Goal: Information Seeking & Learning: Learn about a topic

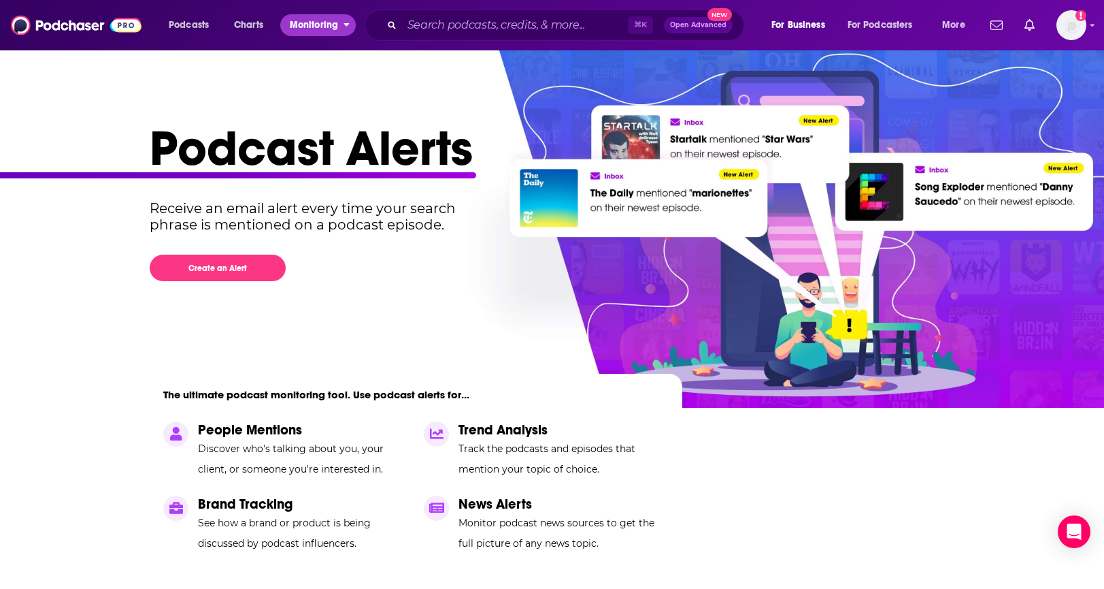
click at [335, 27] on span "Monitoring" at bounding box center [314, 25] width 48 height 19
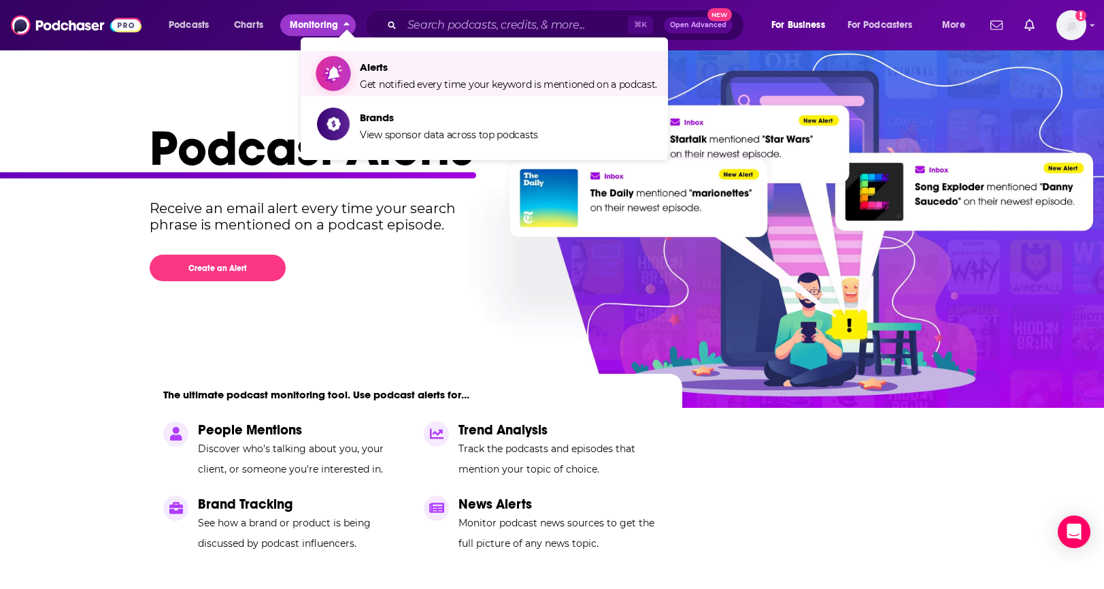
click at [401, 72] on span "Alerts" at bounding box center [508, 67] width 297 height 13
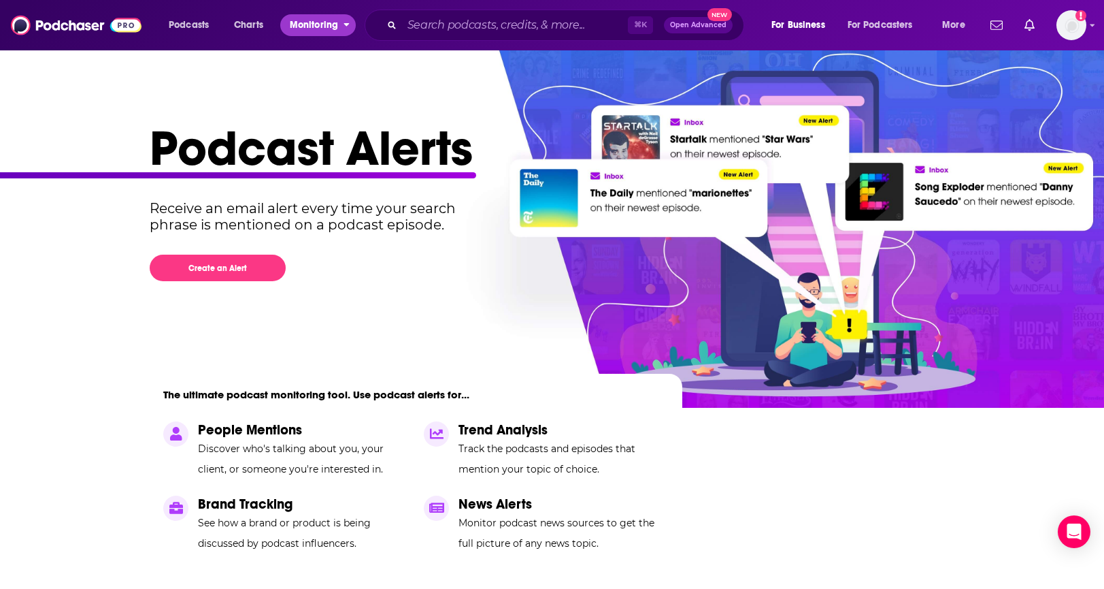
click at [333, 24] on span "Monitoring" at bounding box center [314, 25] width 48 height 19
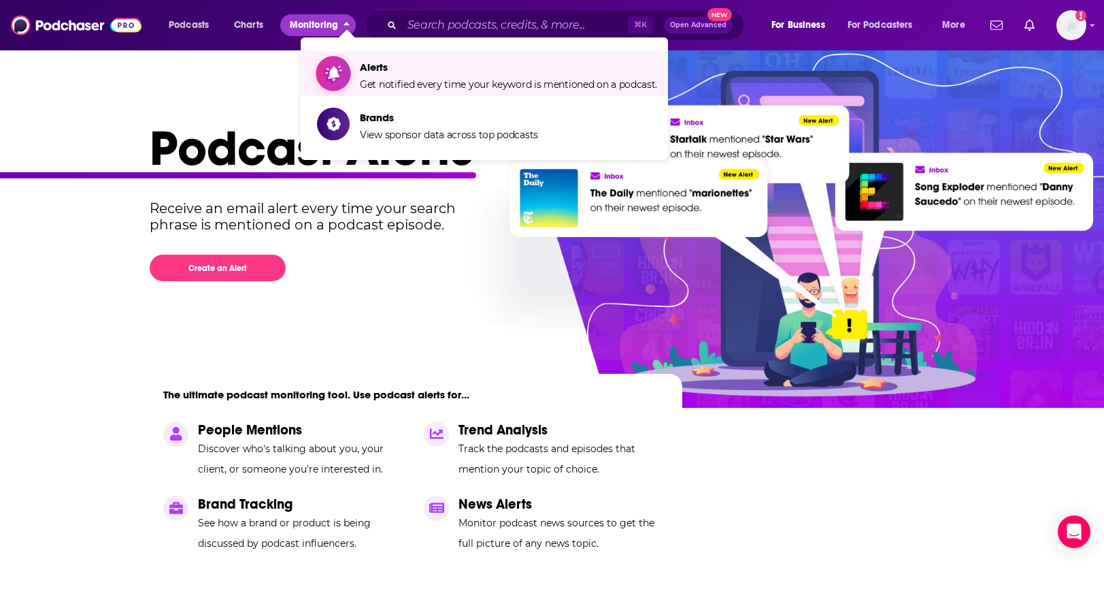
click at [339, 69] on icon "Show item sub-menu" at bounding box center [333, 74] width 17 height 18
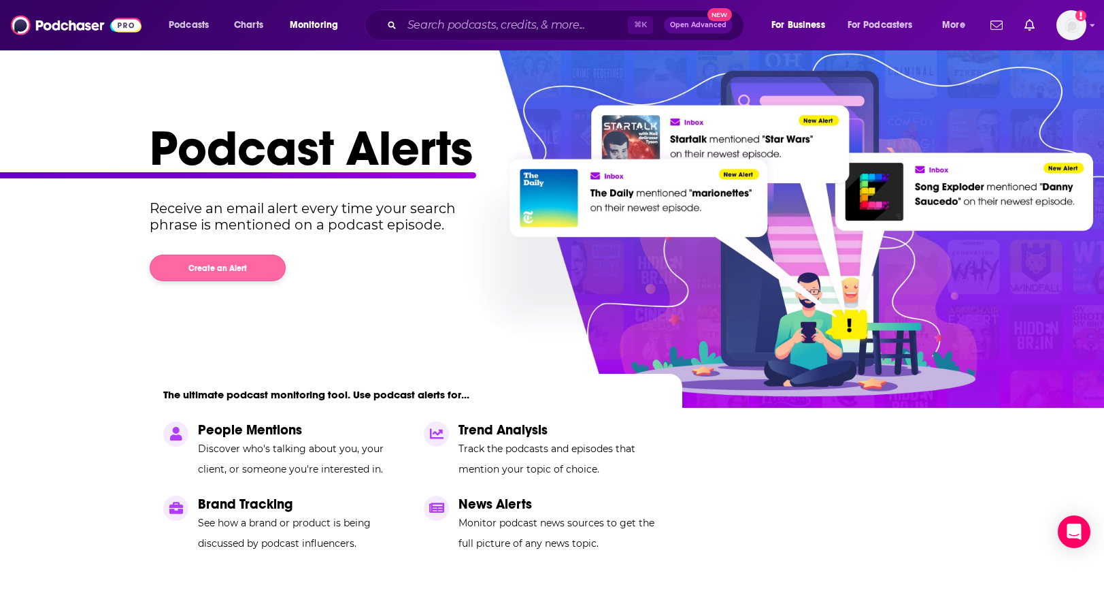
click at [227, 280] on div "Podcast Alerts Receive an email alert every time your search phrase is mentione…" at bounding box center [547, 376] width 795 height 517
click at [230, 269] on button "Create an Alert" at bounding box center [218, 267] width 136 height 27
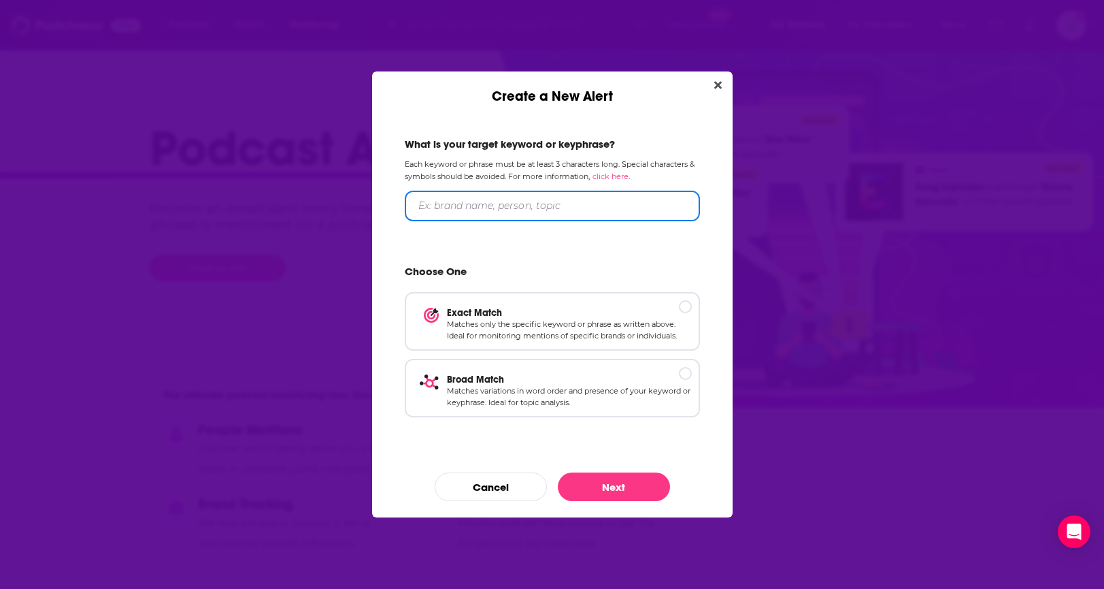
click at [534, 202] on input "Create a New Alert" at bounding box center [552, 206] width 295 height 31
type input ""foreign aid""
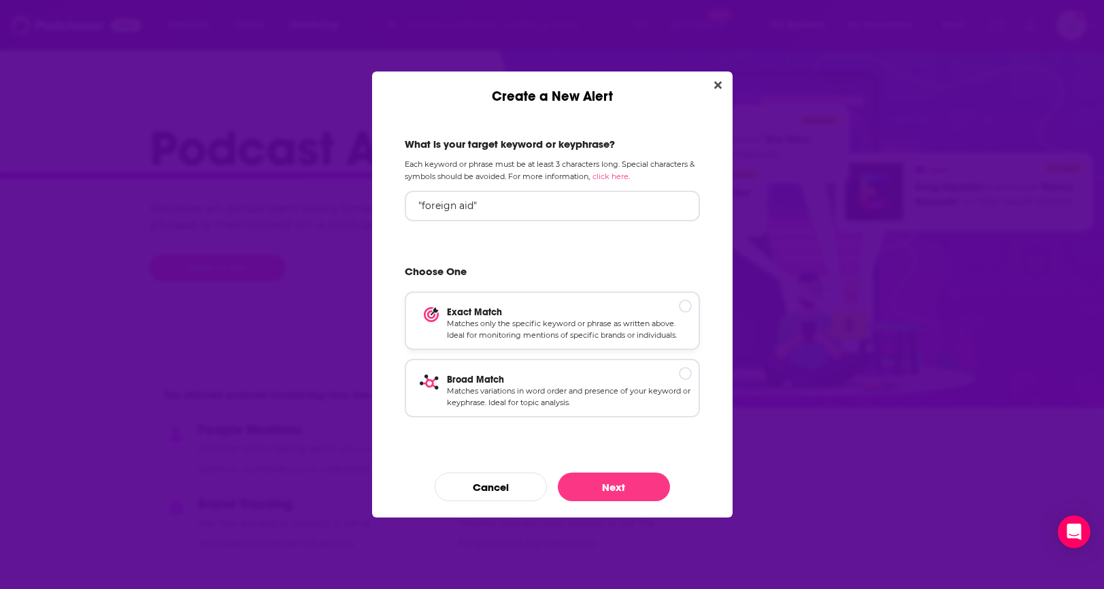
click at [682, 306] on p "Exact Match" at bounding box center [569, 312] width 245 height 12
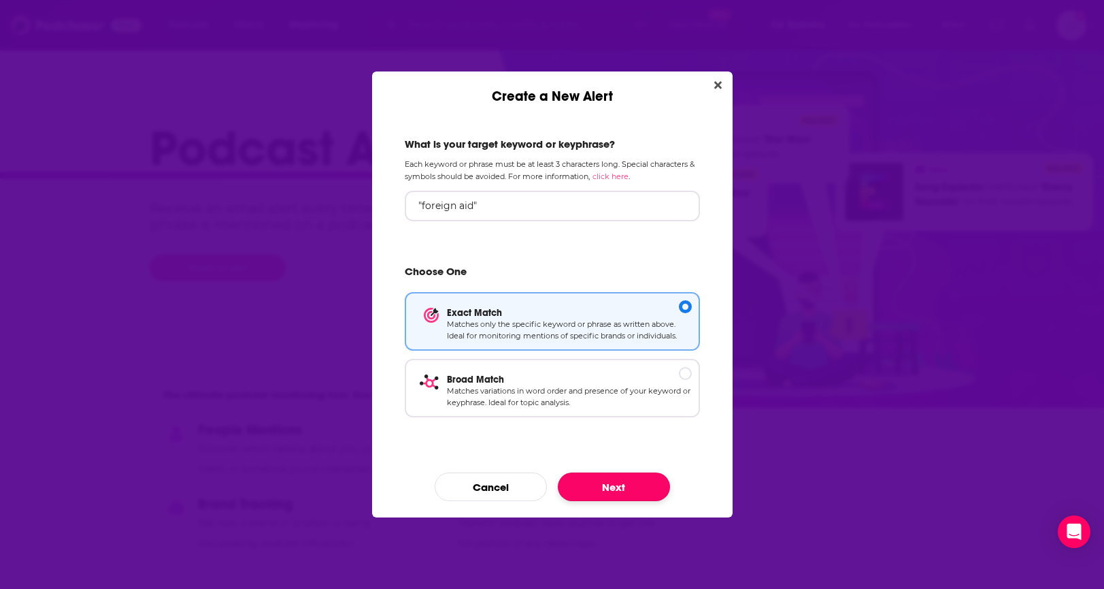
click at [639, 484] on button "Next" at bounding box center [614, 486] width 112 height 29
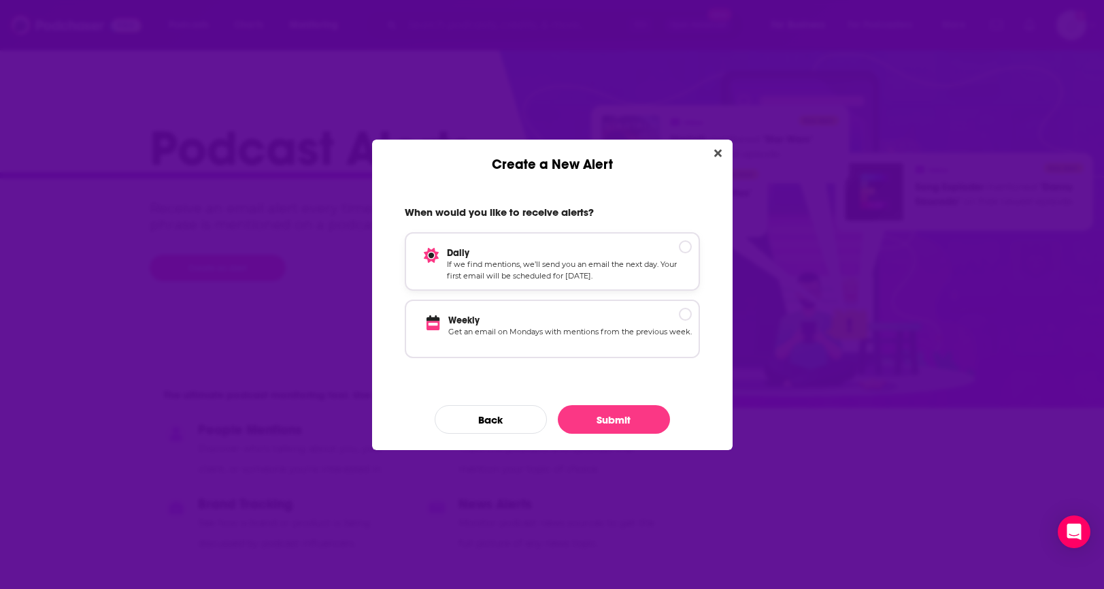
click at [540, 269] on p "If we find mentions, we’ll send you an email the next day. Your first email wil…" at bounding box center [569, 271] width 245 height 24
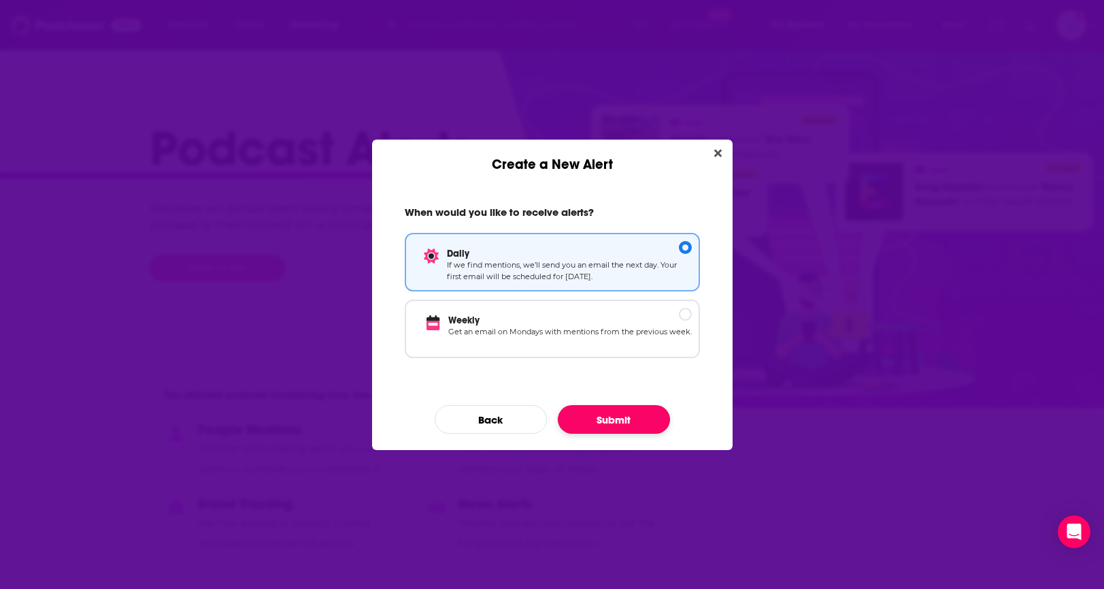
click at [629, 420] on button "Submit" at bounding box center [614, 419] width 112 height 29
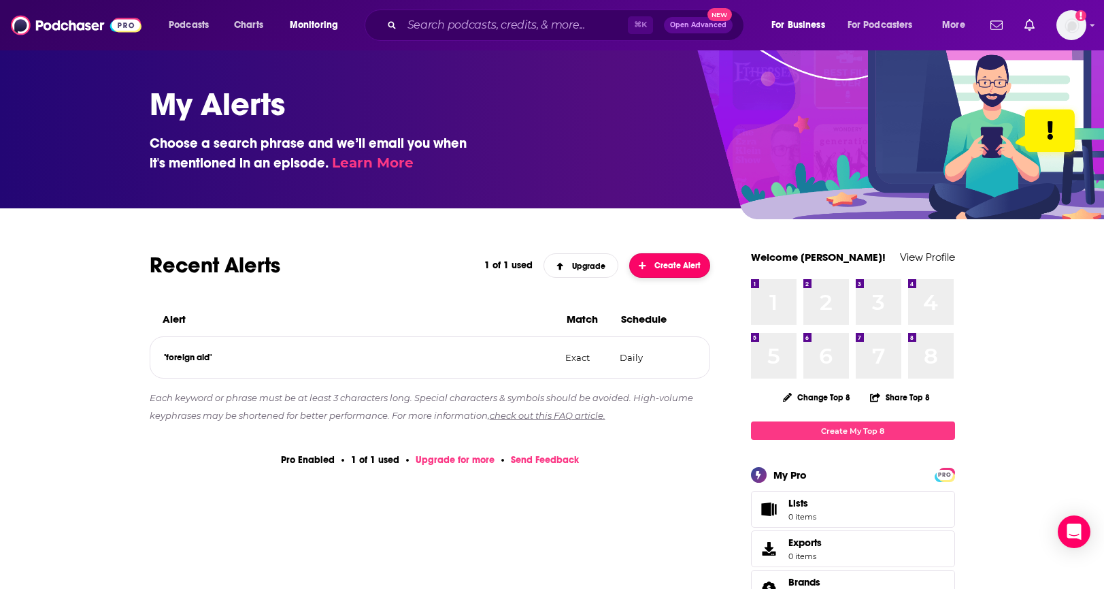
click at [671, 265] on span "Create Alert" at bounding box center [670, 266] width 62 height 10
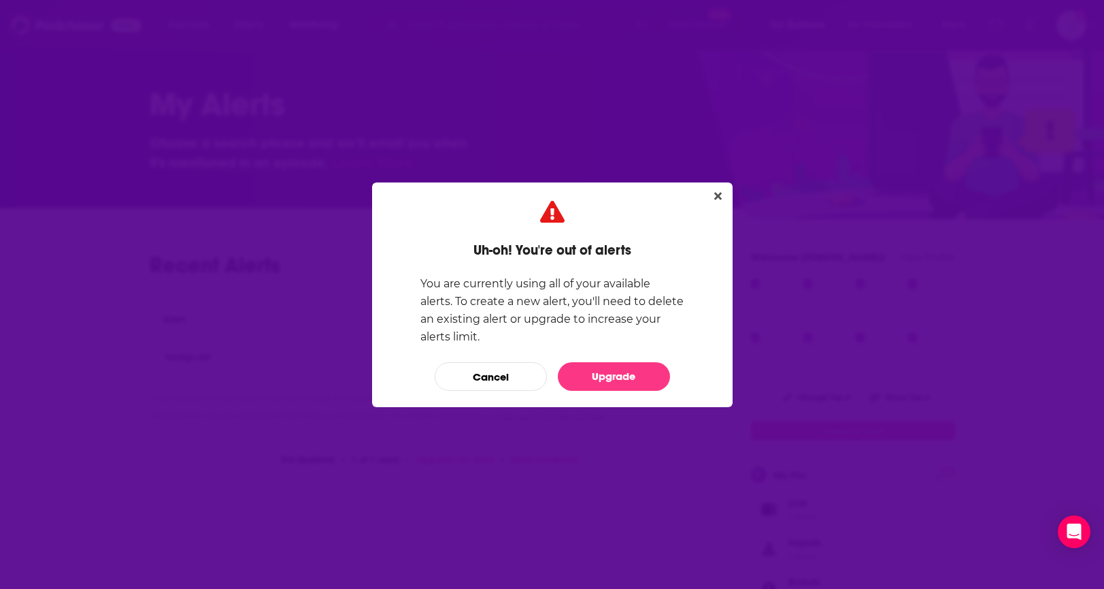
click at [716, 188] on button "Close" at bounding box center [718, 196] width 18 height 17
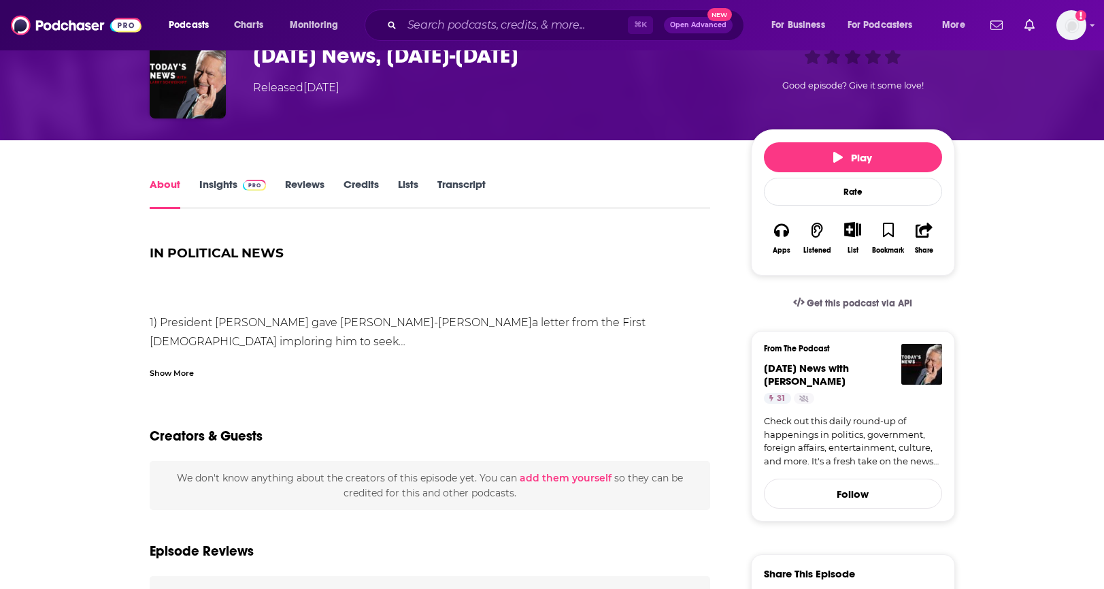
scroll to position [160, 0]
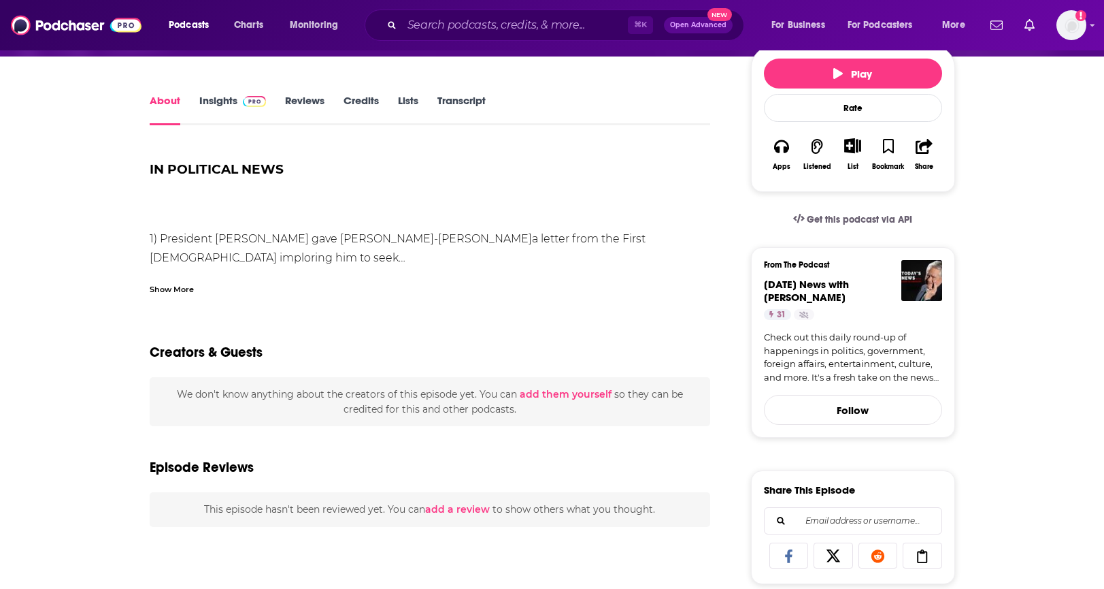
click at [230, 103] on link "Insights" at bounding box center [232, 109] width 67 height 31
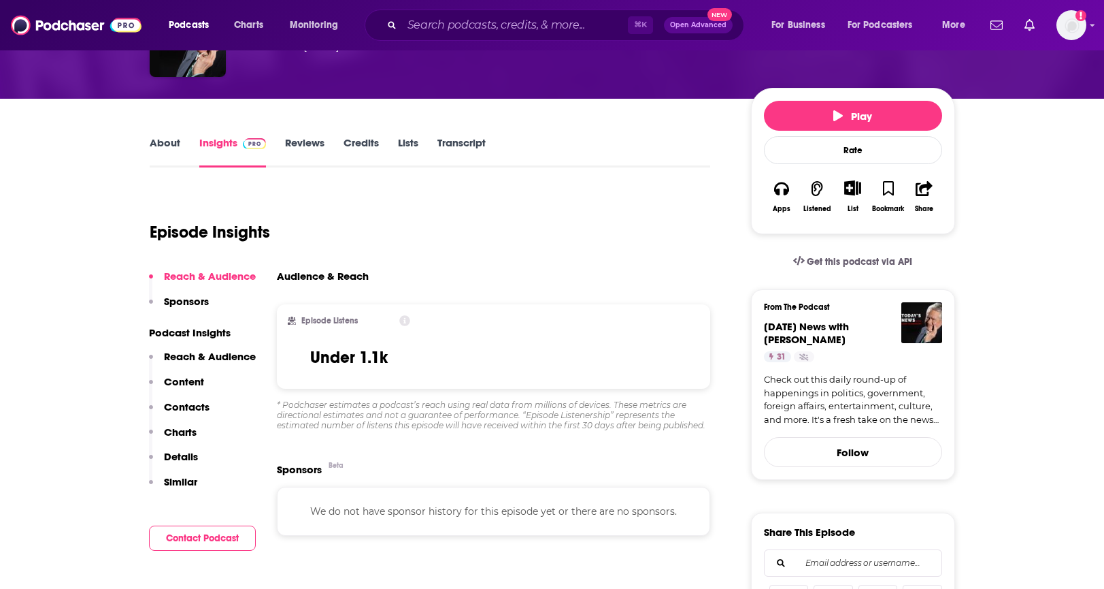
scroll to position [161, 0]
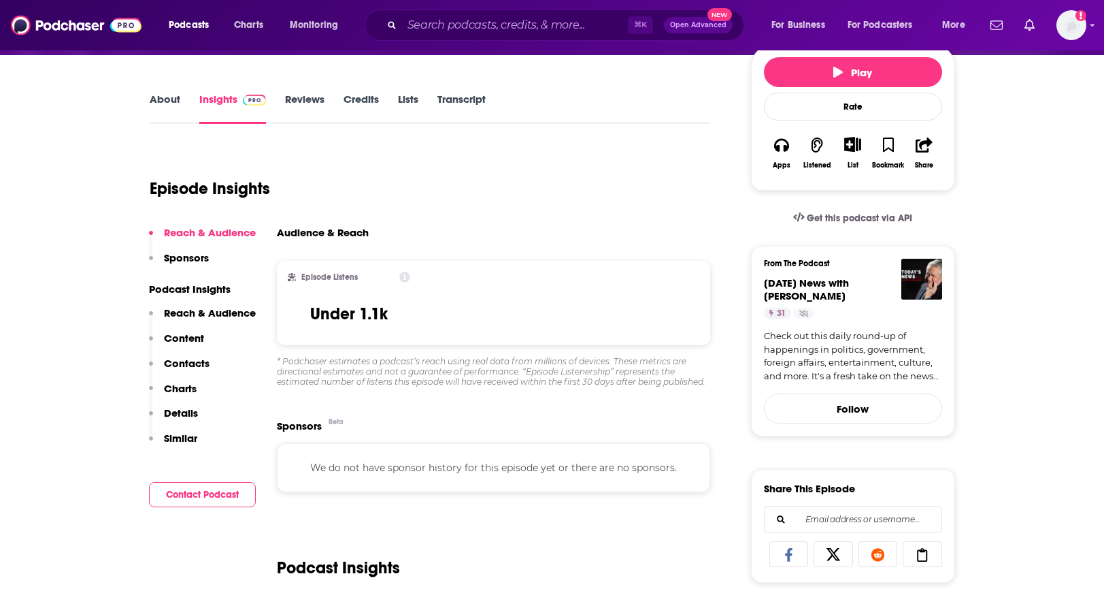
click at [193, 315] on p "Reach & Audience" at bounding box center [210, 312] width 92 height 13
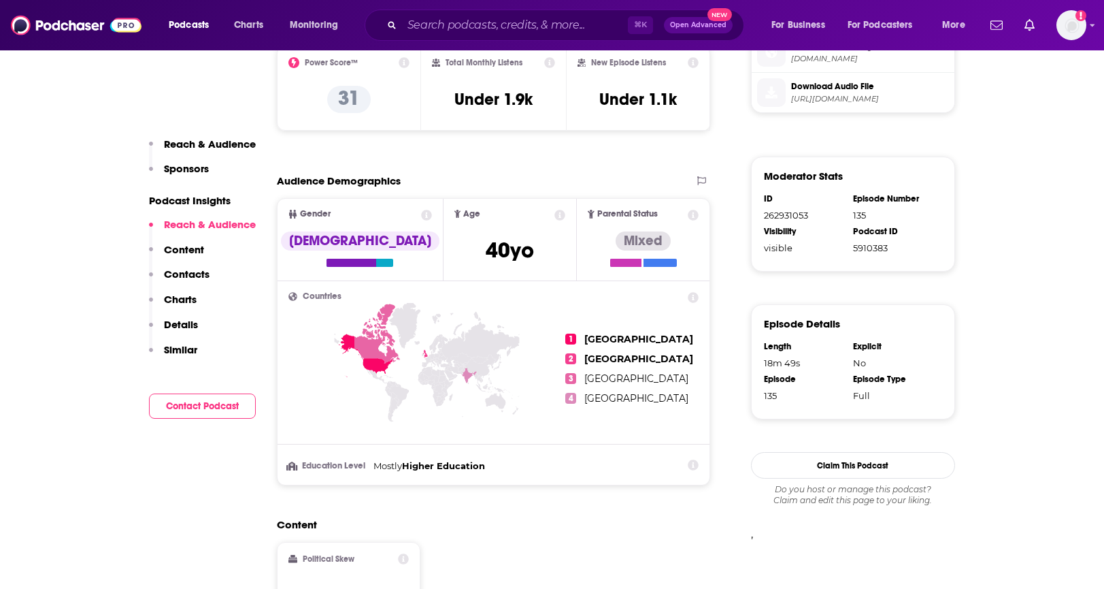
scroll to position [895, 0]
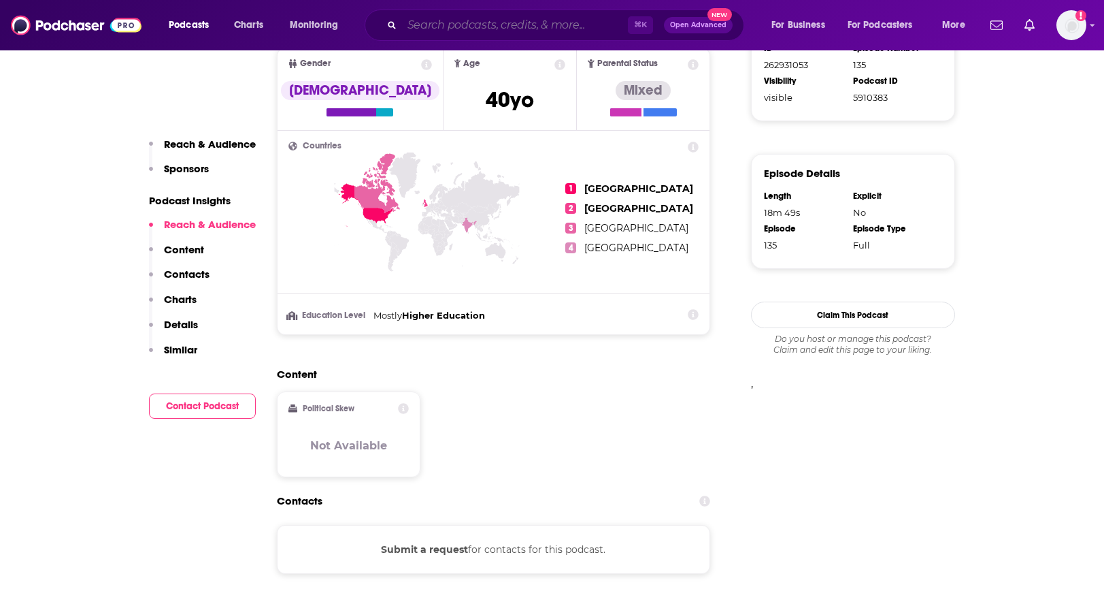
click at [480, 24] on input "Search podcasts, credits, & more..." at bounding box center [515, 25] width 226 height 22
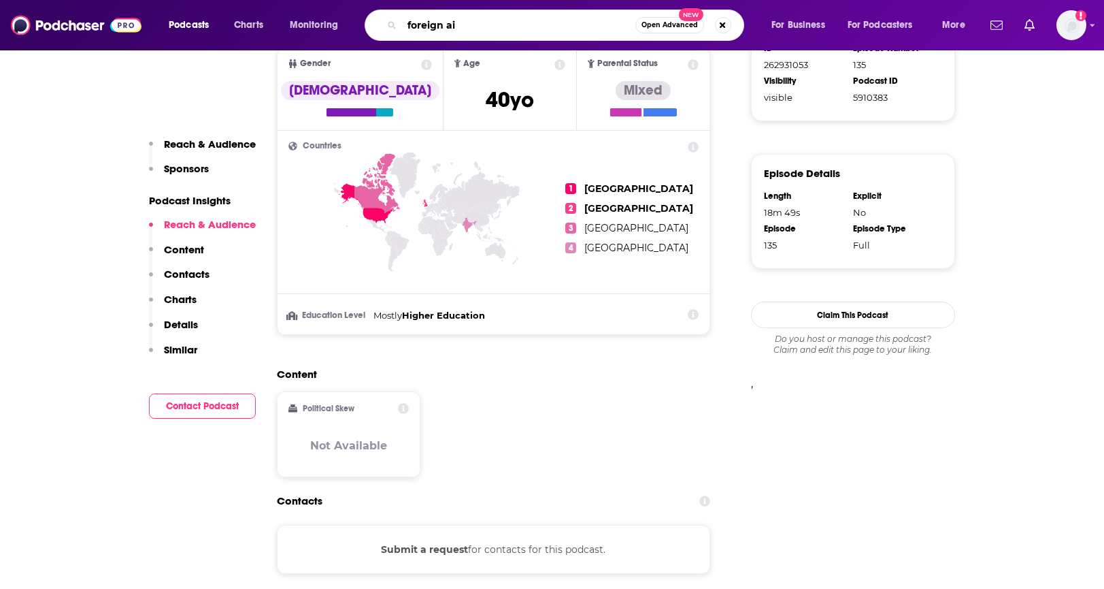
type input "foreign aid"
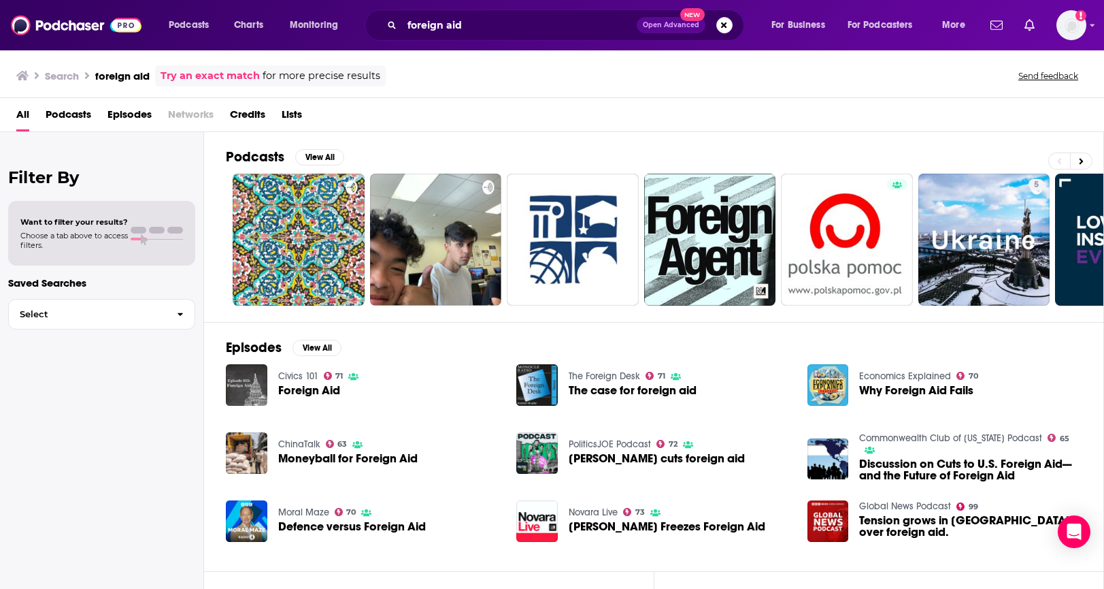
click at [129, 116] on span "Episodes" at bounding box center [130, 117] width 44 height 28
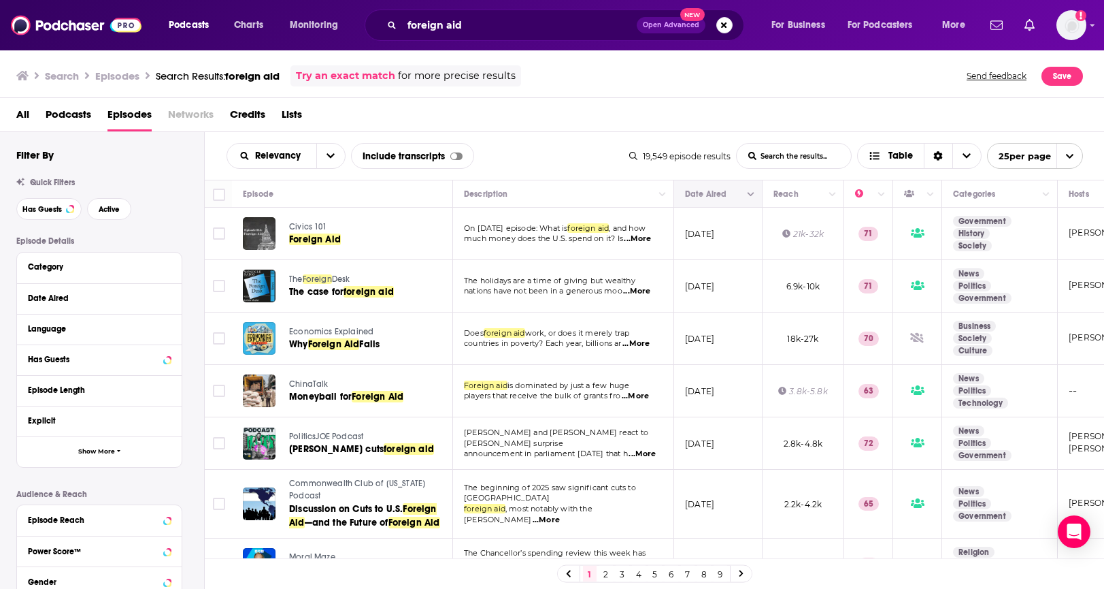
click at [722, 187] on icon "Move" at bounding box center [717, 194] width 16 height 16
click at [728, 201] on button "Move" at bounding box center [717, 194] width 66 height 16
click at [755, 195] on button "Column Actions" at bounding box center [751, 194] width 16 height 16
click at [714, 197] on div at bounding box center [552, 294] width 1104 height 589
click at [704, 195] on button "Move" at bounding box center [717, 194] width 66 height 16
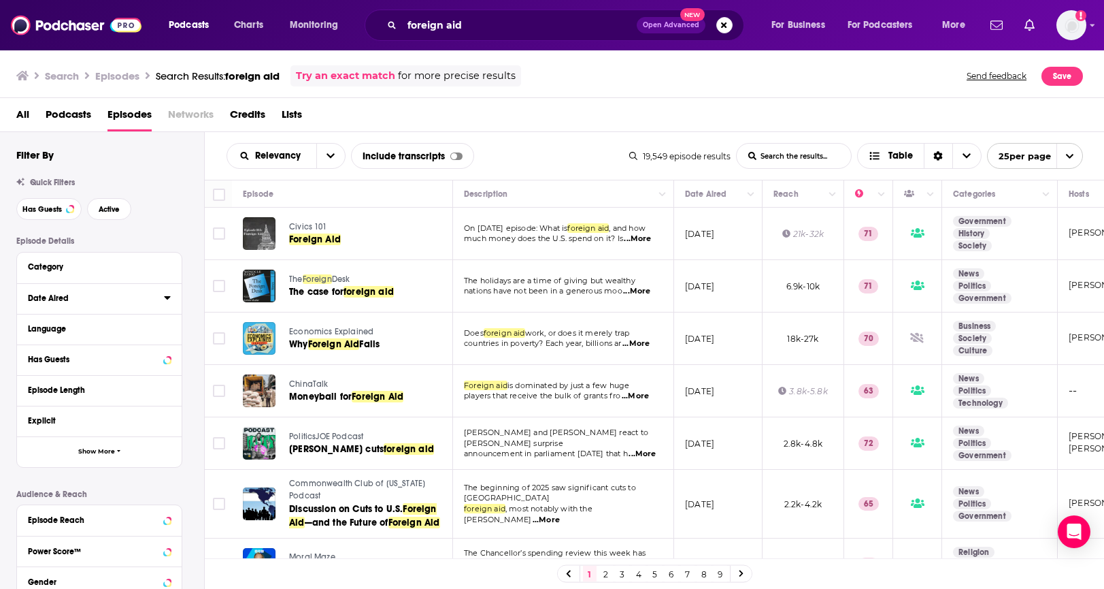
click at [97, 303] on button "Date Aired" at bounding box center [96, 297] width 136 height 17
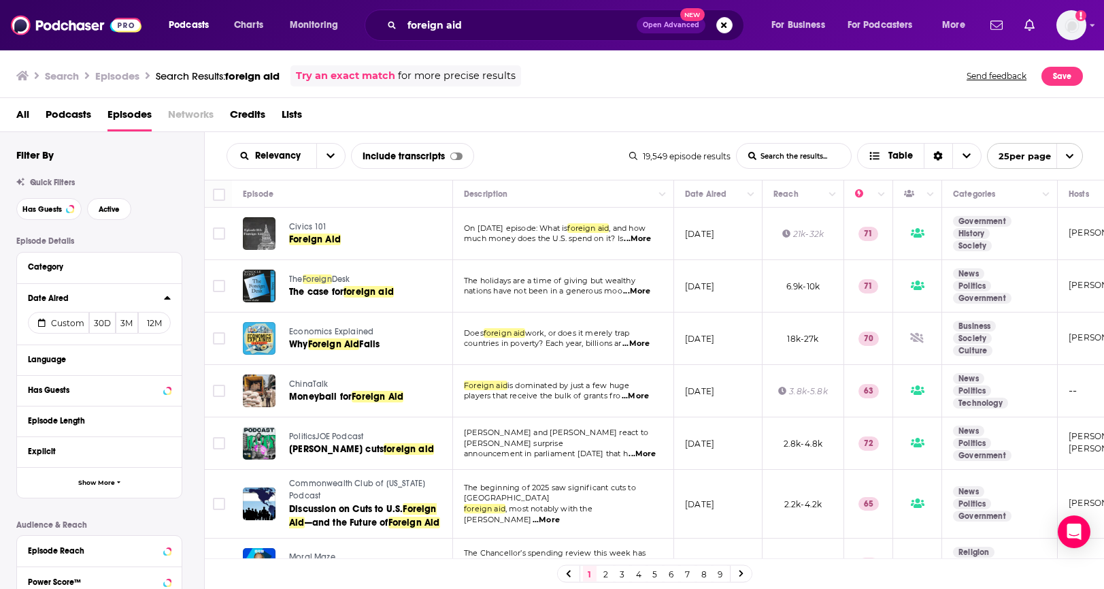
click at [166, 297] on icon at bounding box center [167, 297] width 6 height 3
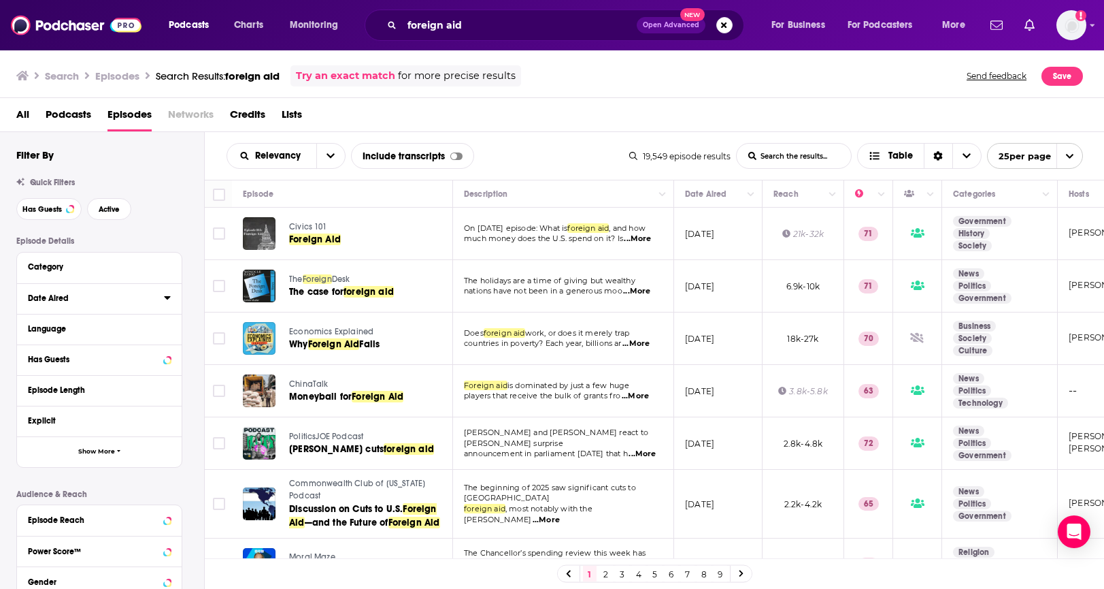
click at [166, 297] on icon at bounding box center [167, 297] width 6 height 3
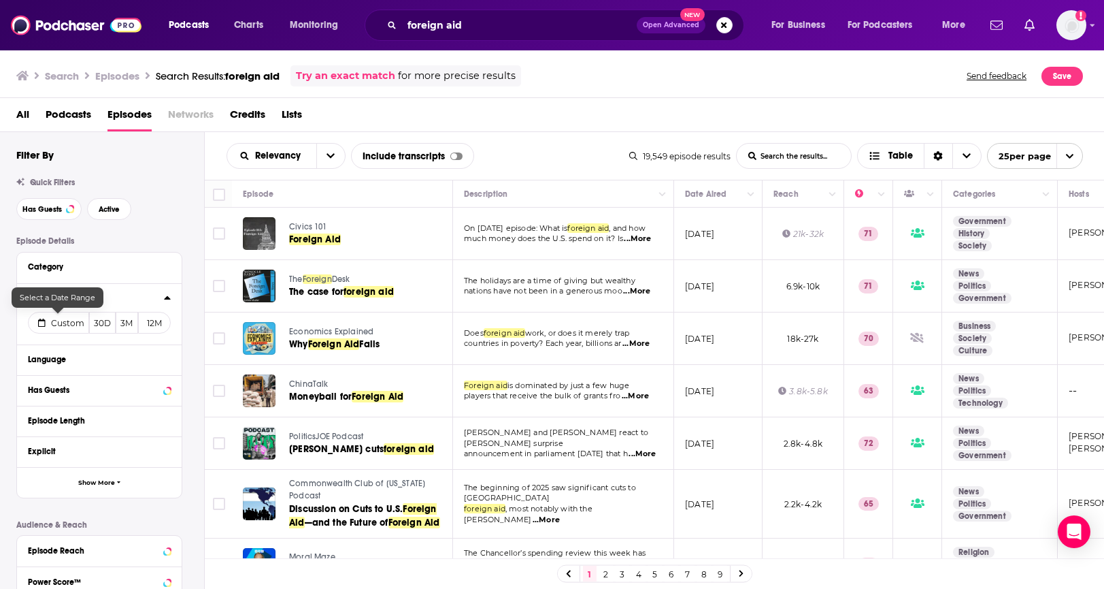
click at [76, 318] on span "Custom" at bounding box center [67, 323] width 33 height 10
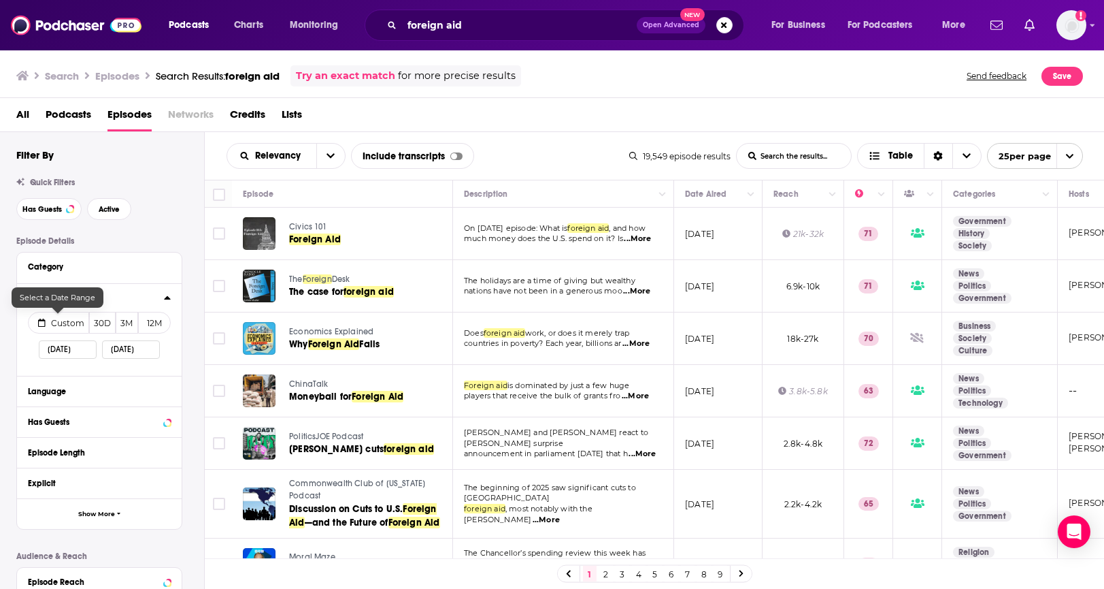
select select "7"
select select "2025"
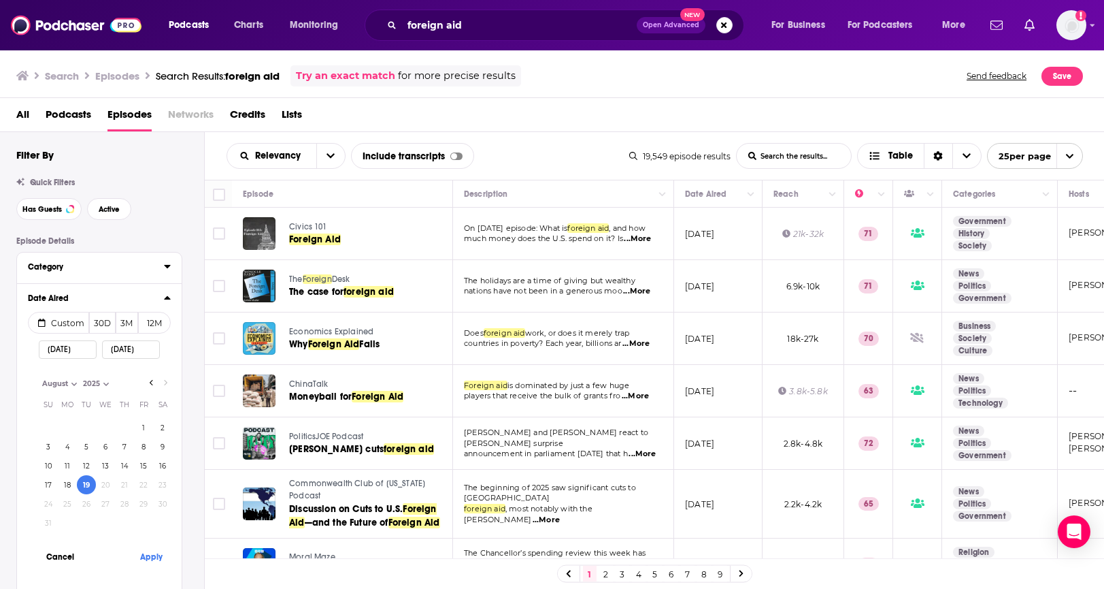
drag, startPoint x: 122, startPoint y: 261, endPoint x: 87, endPoint y: 271, distance: 36.2
click at [121, 262] on button "Category" at bounding box center [96, 266] width 136 height 17
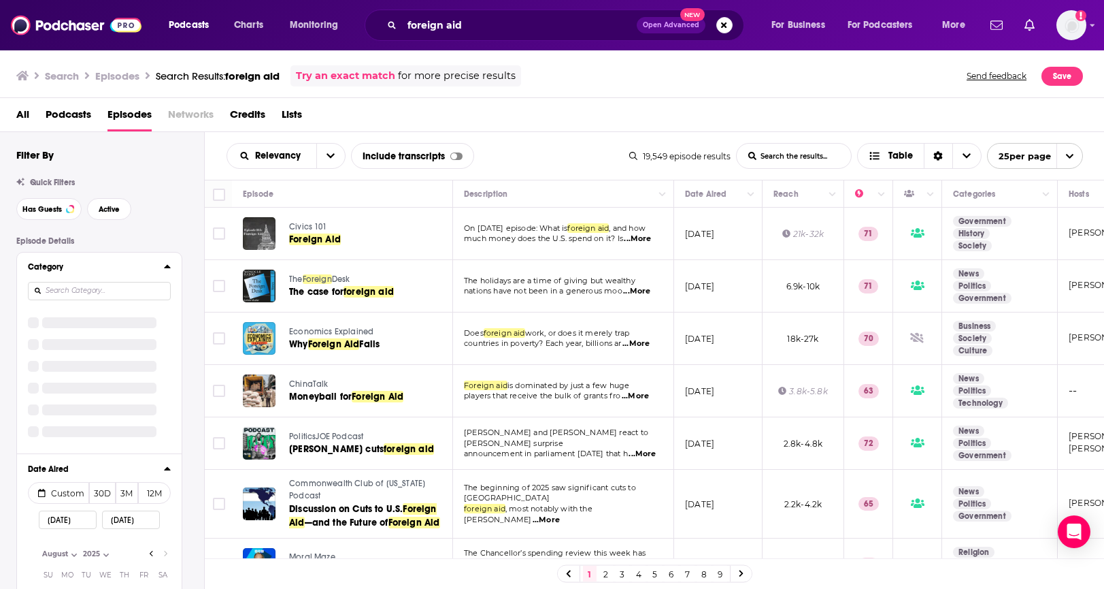
click at [86, 271] on button "Category" at bounding box center [96, 266] width 136 height 17
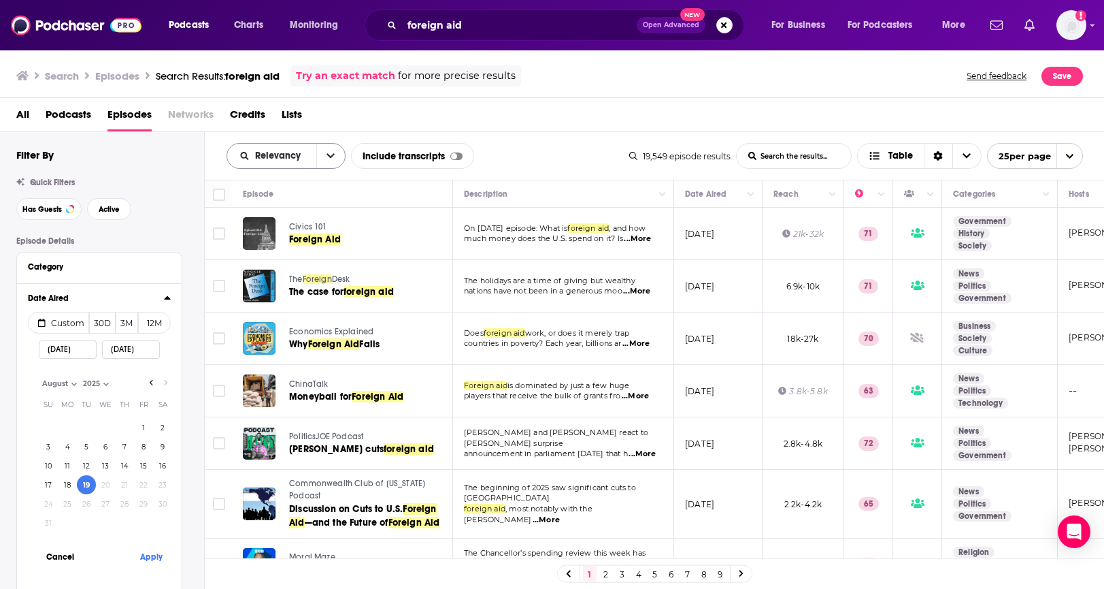
click at [331, 154] on icon "open menu" at bounding box center [331, 156] width 8 height 10
click at [303, 246] on span "New" at bounding box center [294, 248] width 80 height 7
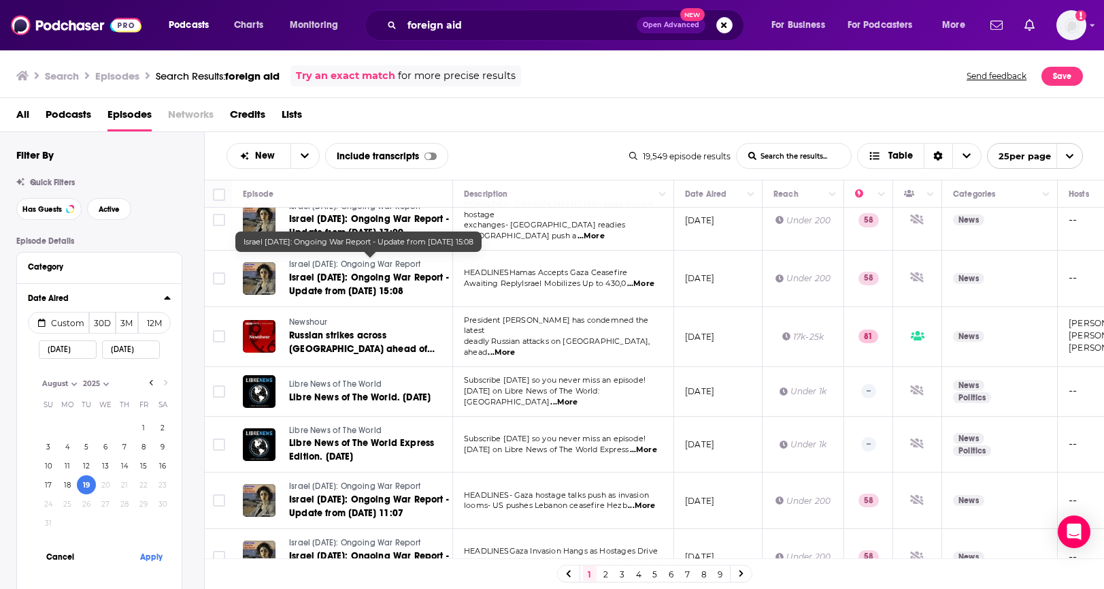
scroll to position [1062, 0]
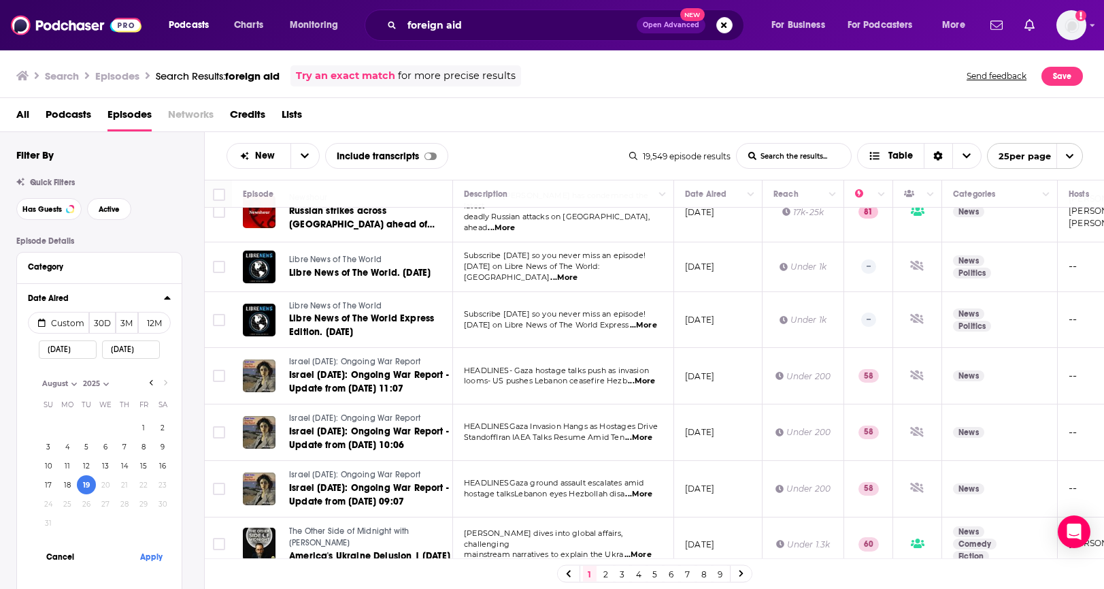
click at [609, 572] on link "2" at bounding box center [606, 573] width 14 height 16
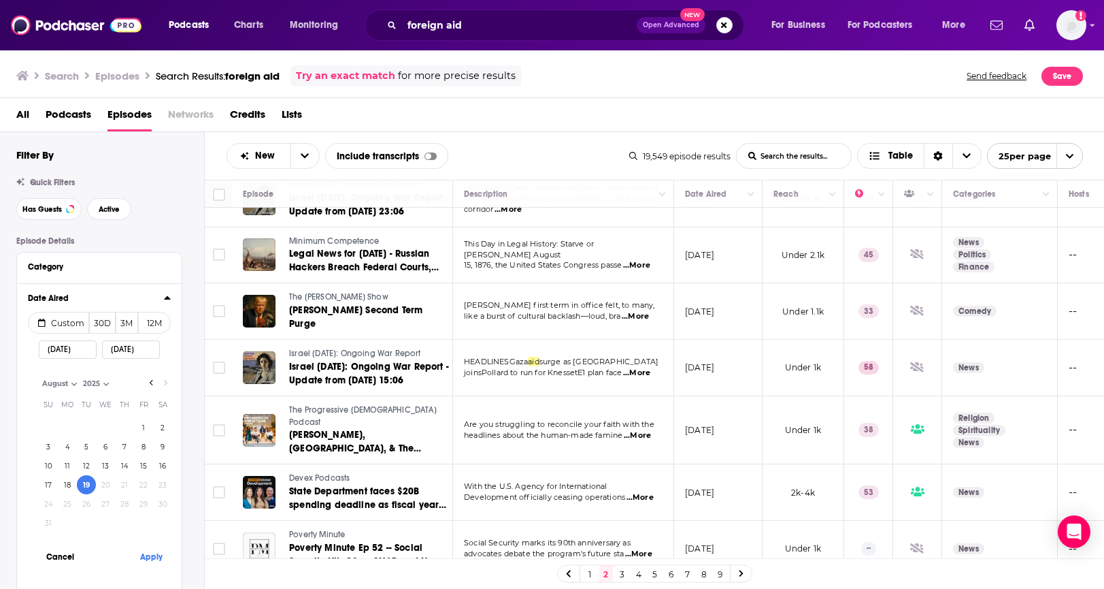
scroll to position [1044, 0]
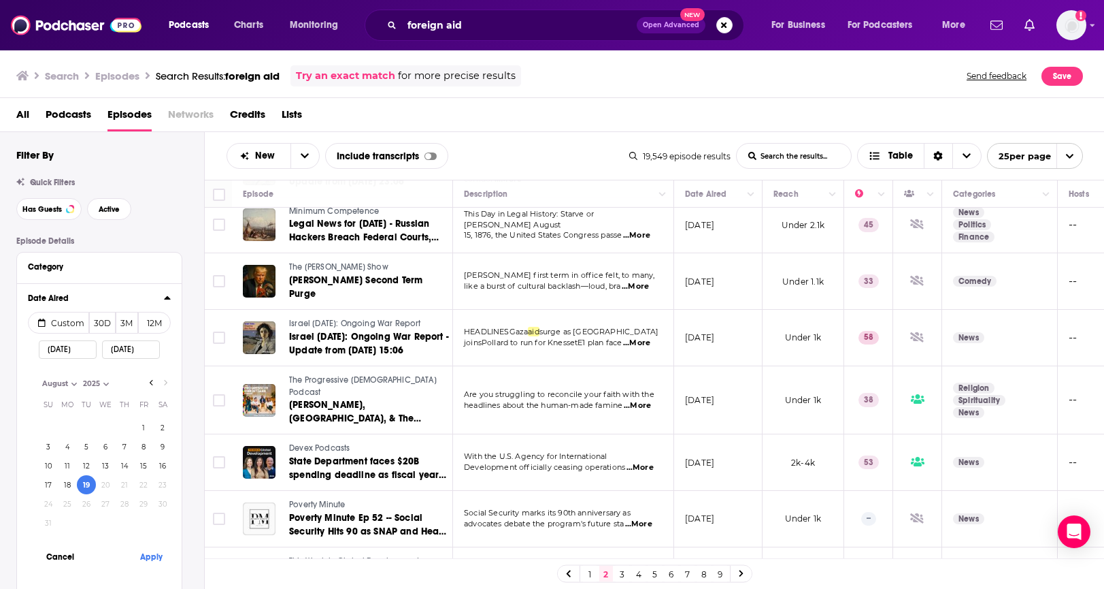
click at [623, 573] on link "3" at bounding box center [623, 573] width 14 height 16
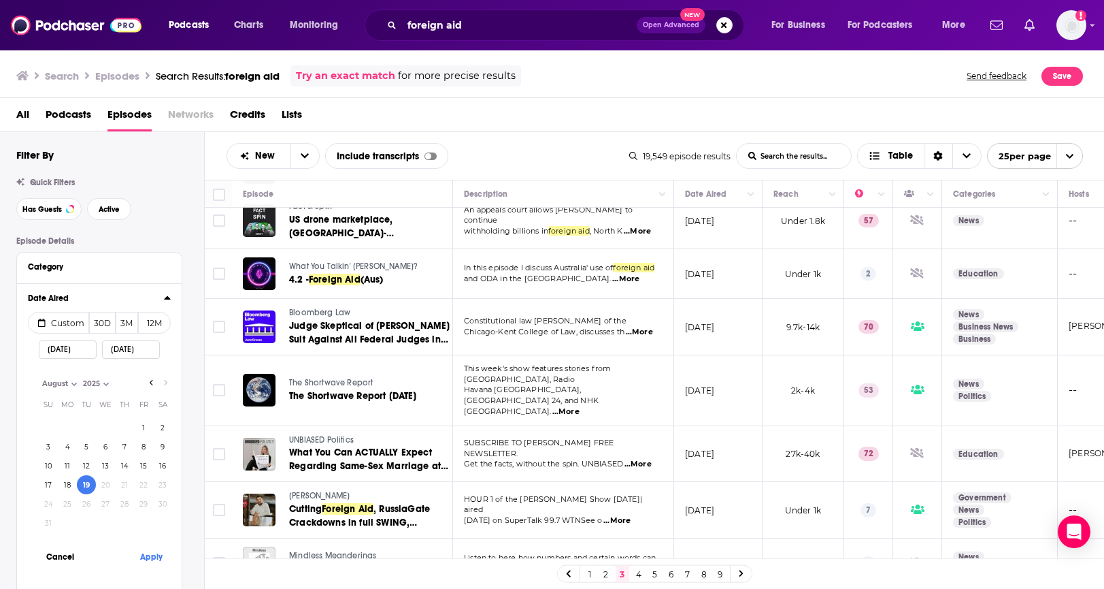
scroll to position [176, 0]
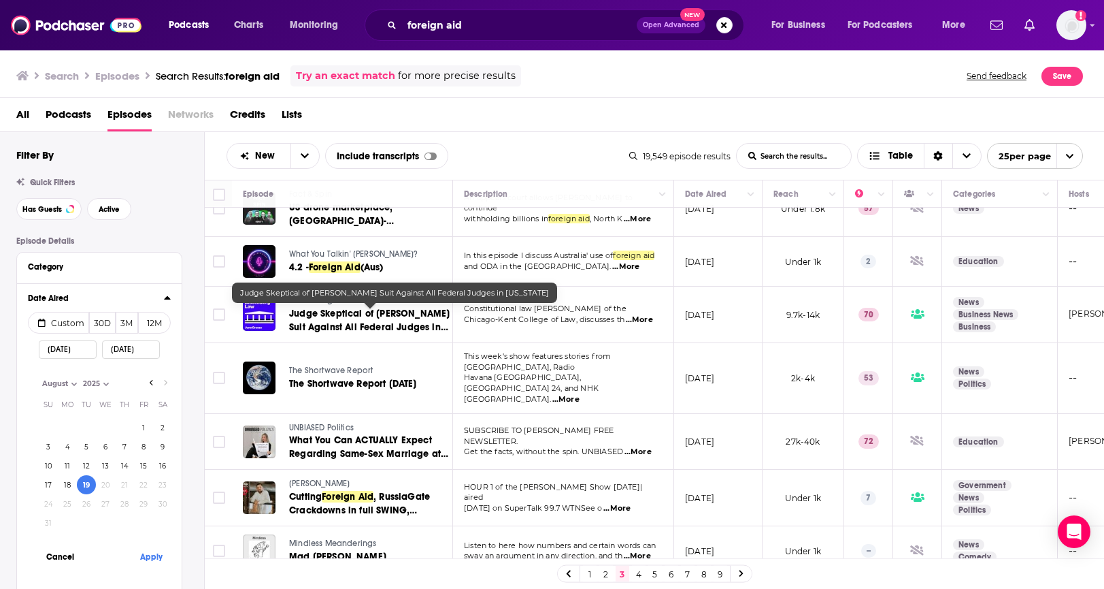
click at [315, 318] on span "Judge Skeptical of [PERSON_NAME] Suit Against All Federal Judges in [US_STATE]" at bounding box center [369, 327] width 161 height 39
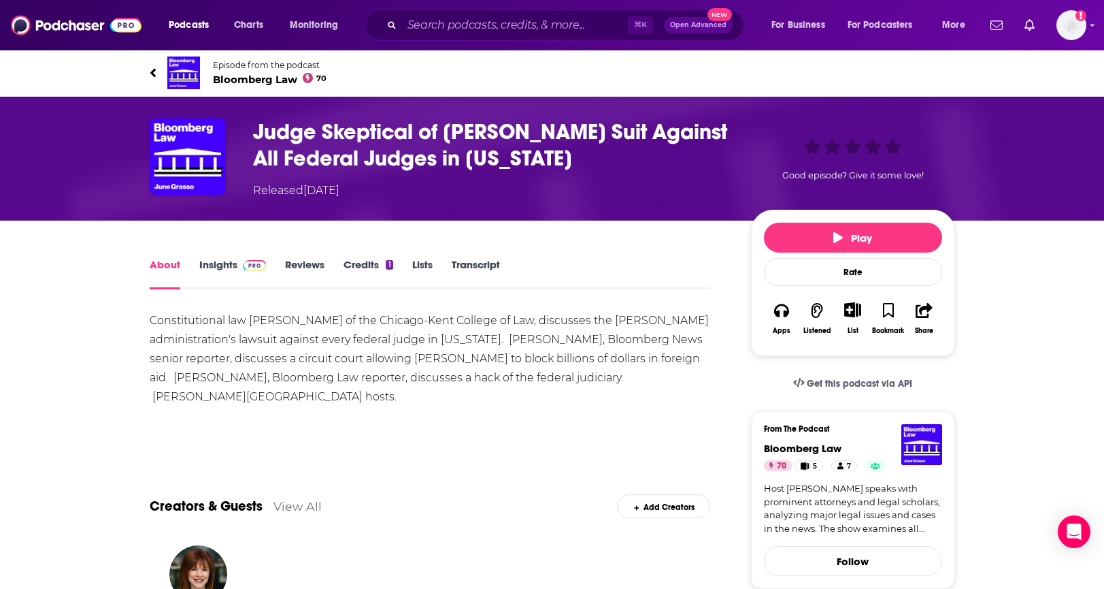
click at [214, 265] on link "Insights" at bounding box center [232, 273] width 67 height 31
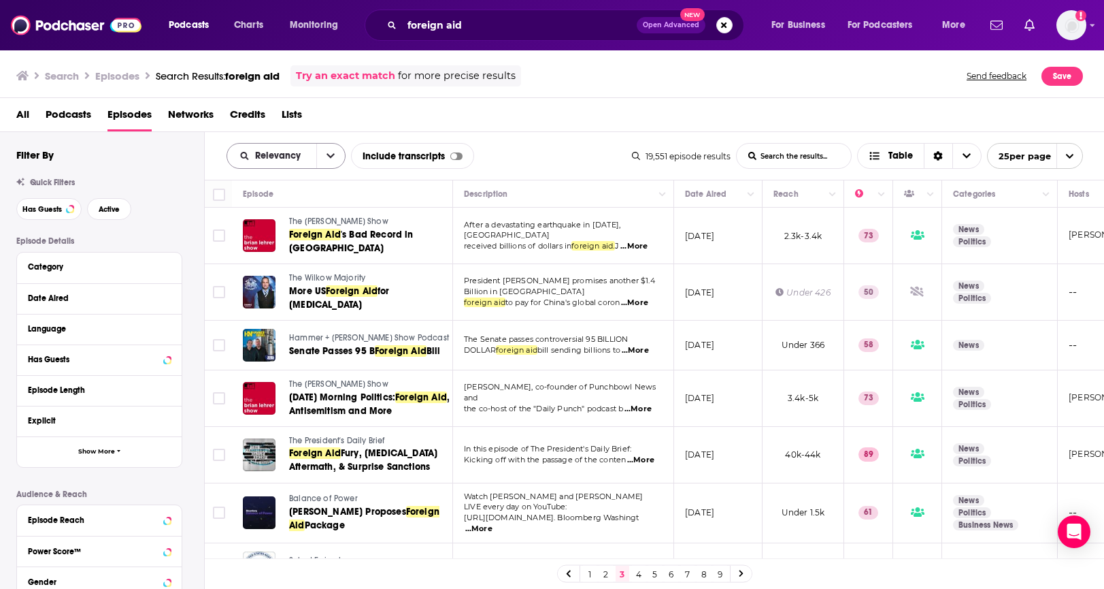
click at [270, 154] on span "Relevancy" at bounding box center [280, 156] width 50 height 10
click at [299, 242] on div "New" at bounding box center [286, 248] width 119 height 23
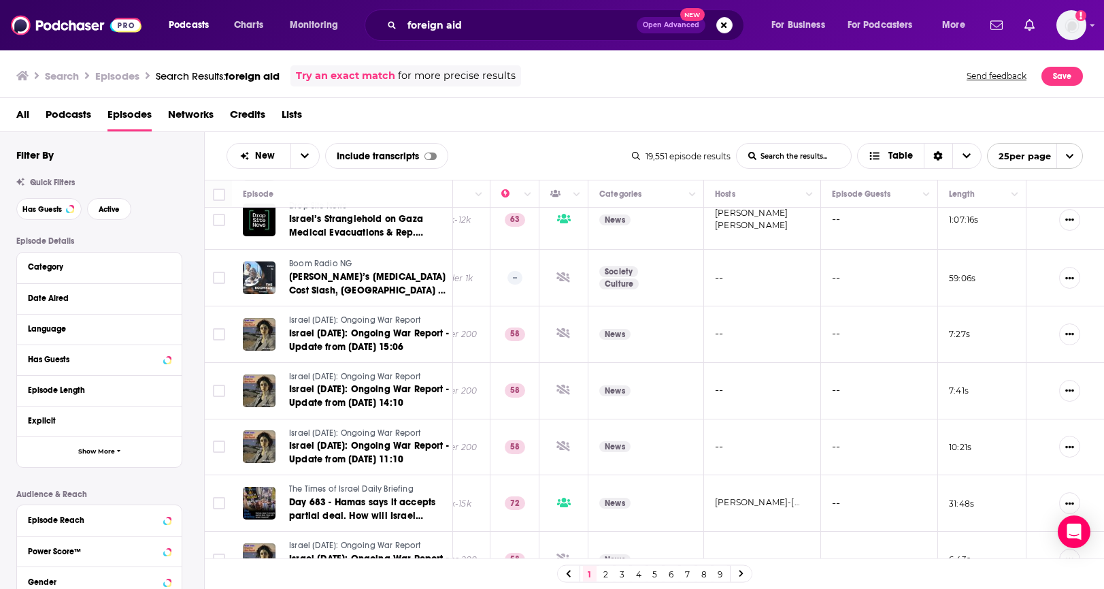
scroll to position [0, 354]
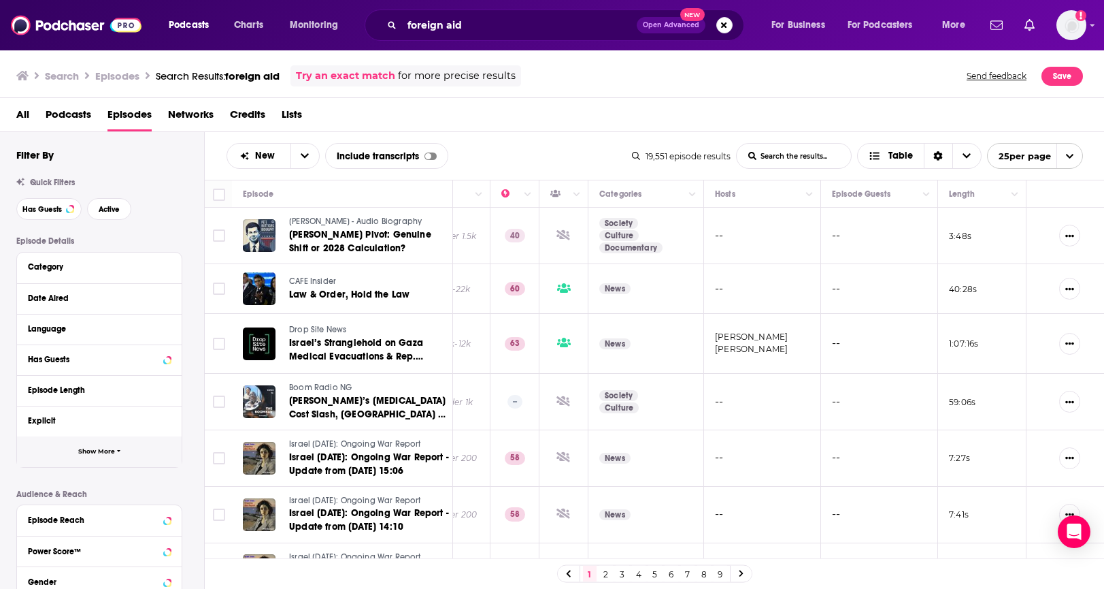
click at [133, 456] on button "Show More" at bounding box center [99, 451] width 165 height 31
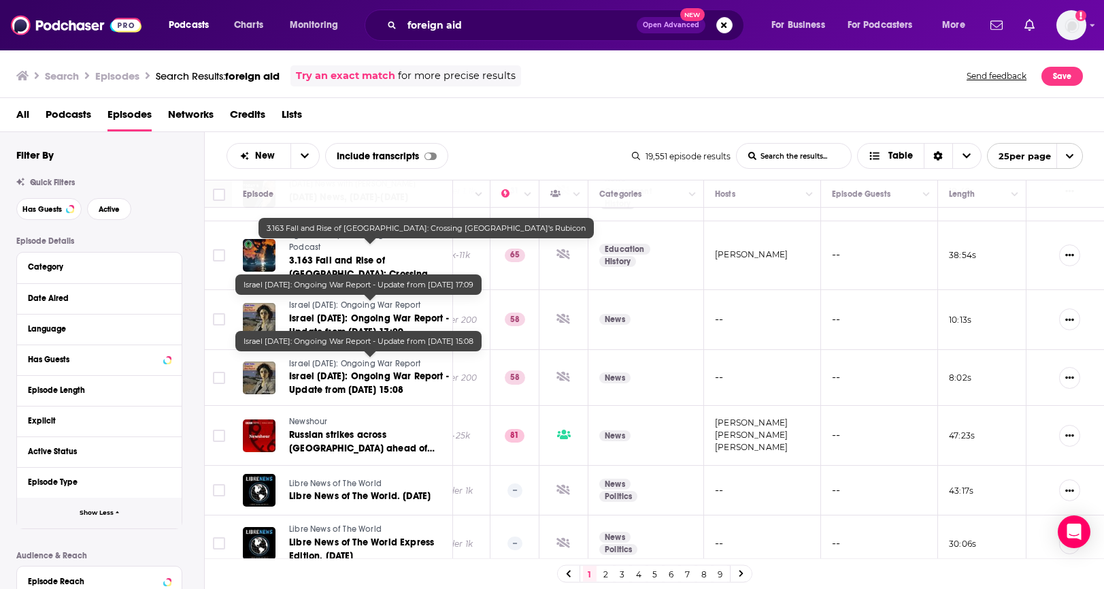
scroll to position [1055, 354]
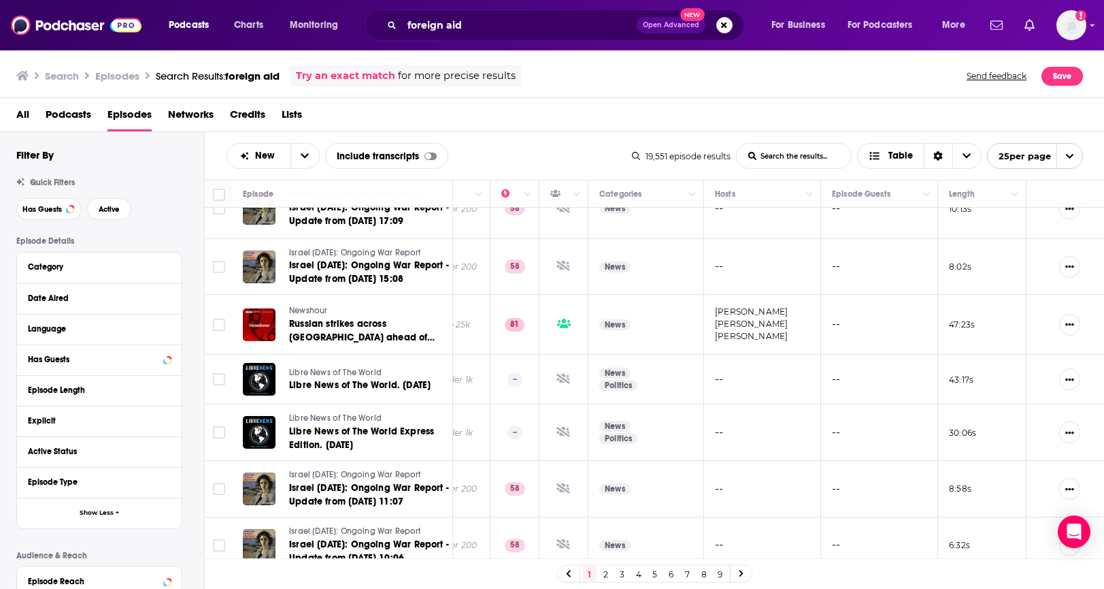
click at [601, 572] on link "2" at bounding box center [606, 573] width 14 height 16
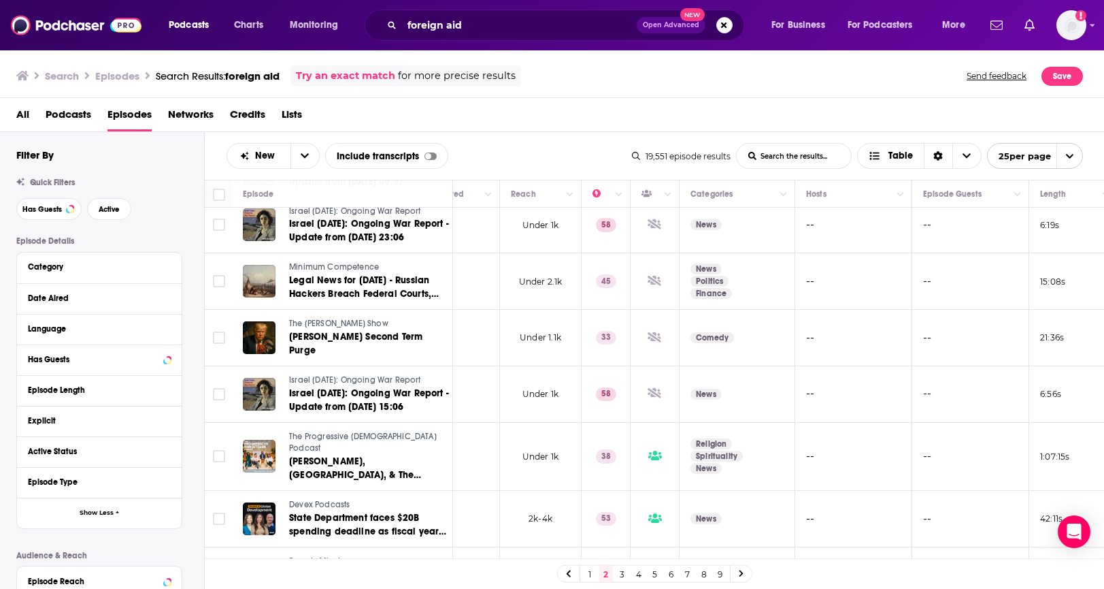
scroll to position [1044, 0]
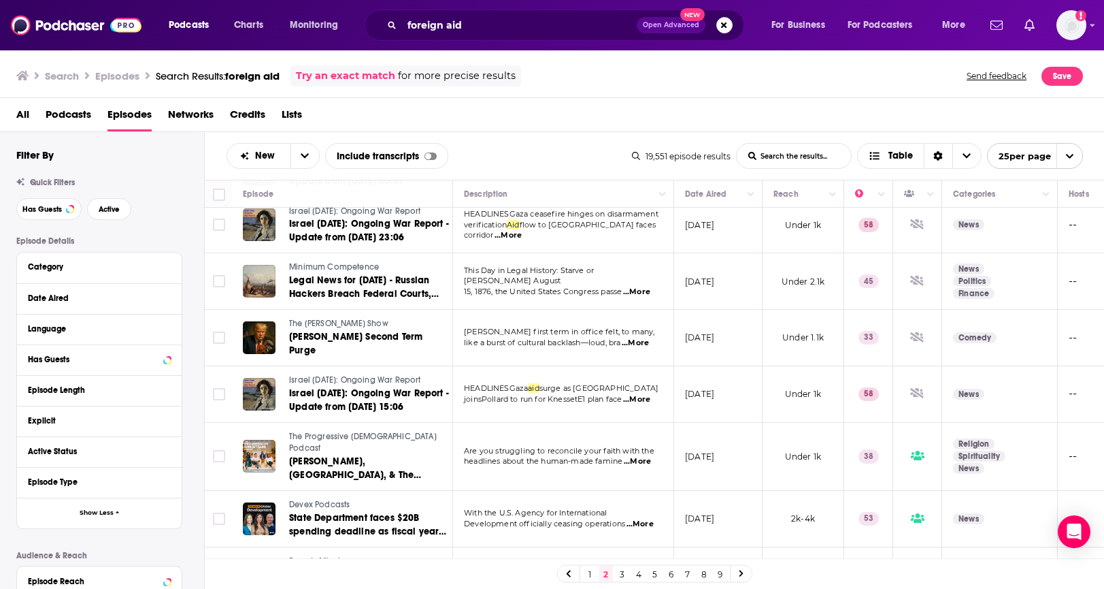
click at [640, 518] on span "...More" at bounding box center [640, 523] width 27 height 11
click at [548, 491] on td "With the U.S. Agency for International Development officially ceasing operation…" at bounding box center [563, 519] width 221 height 56
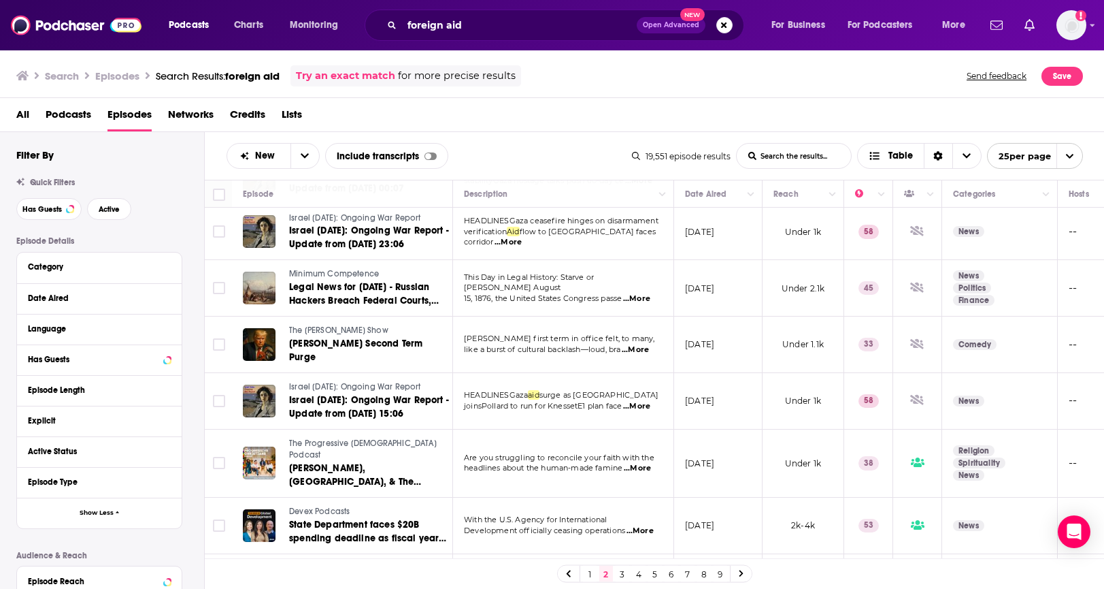
scroll to position [1036, 0]
click at [267, 510] on div at bounding box center [259, 526] width 33 height 33
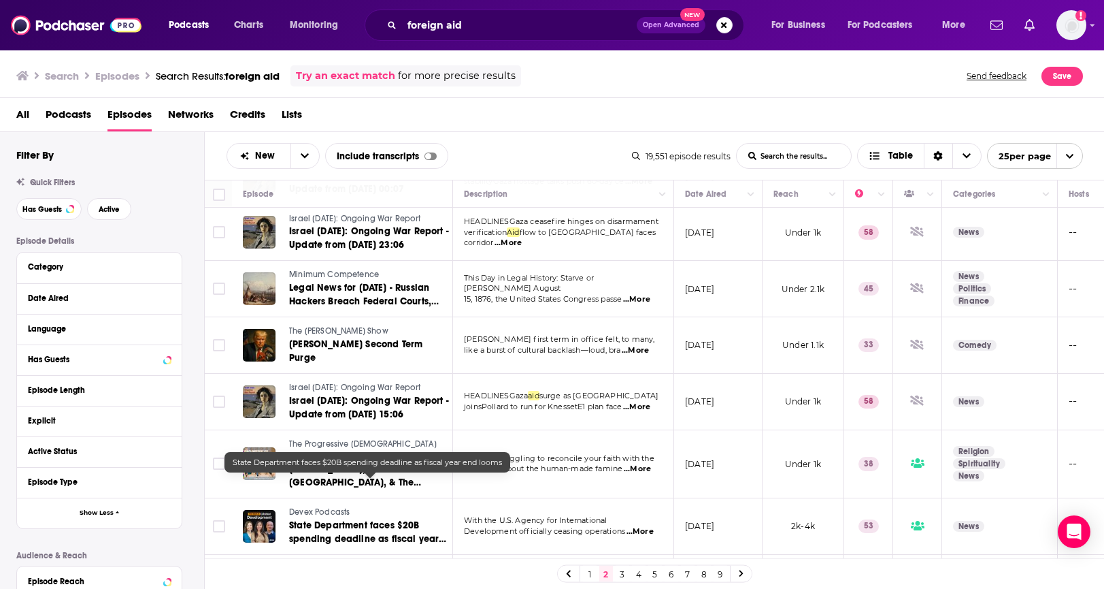
click at [342, 519] on span "State Department faces $20B spending deadline as fiscal year end looms" at bounding box center [367, 538] width 157 height 39
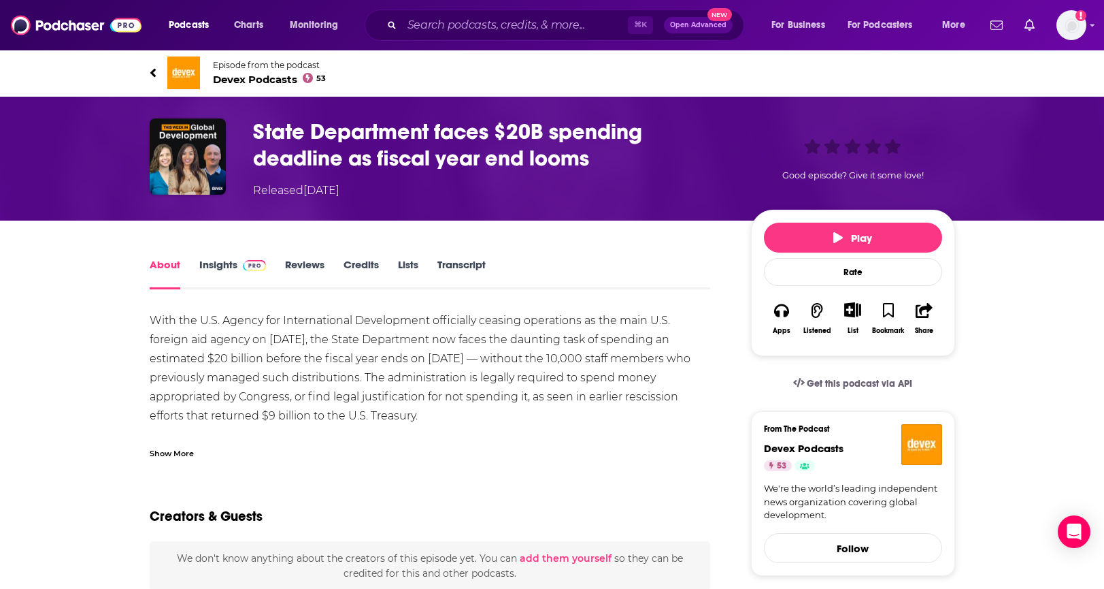
click at [211, 271] on link "Insights" at bounding box center [232, 273] width 67 height 31
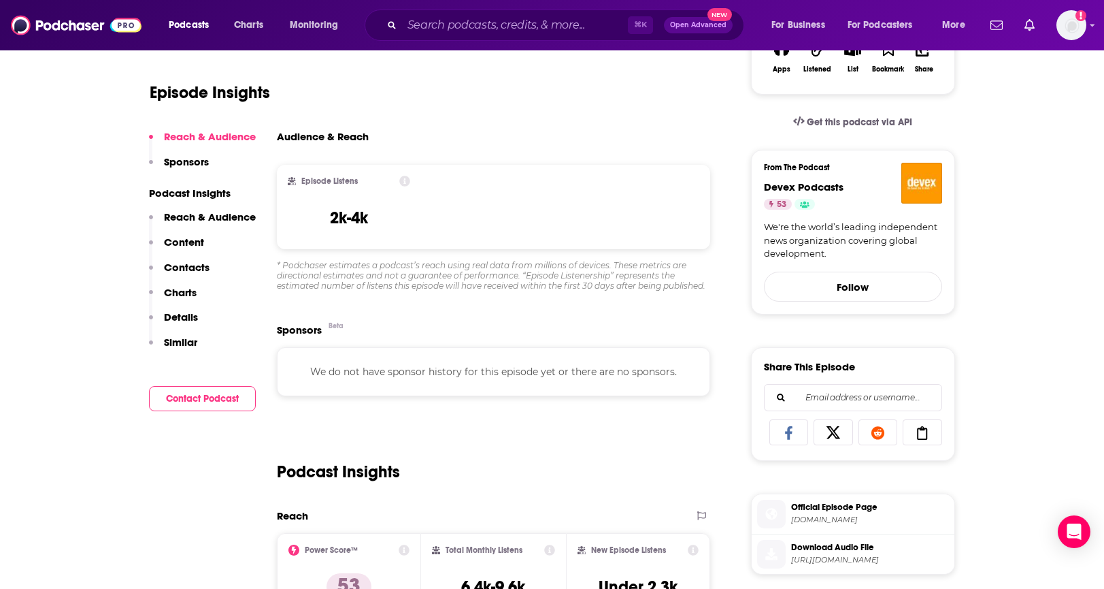
scroll to position [363, 0]
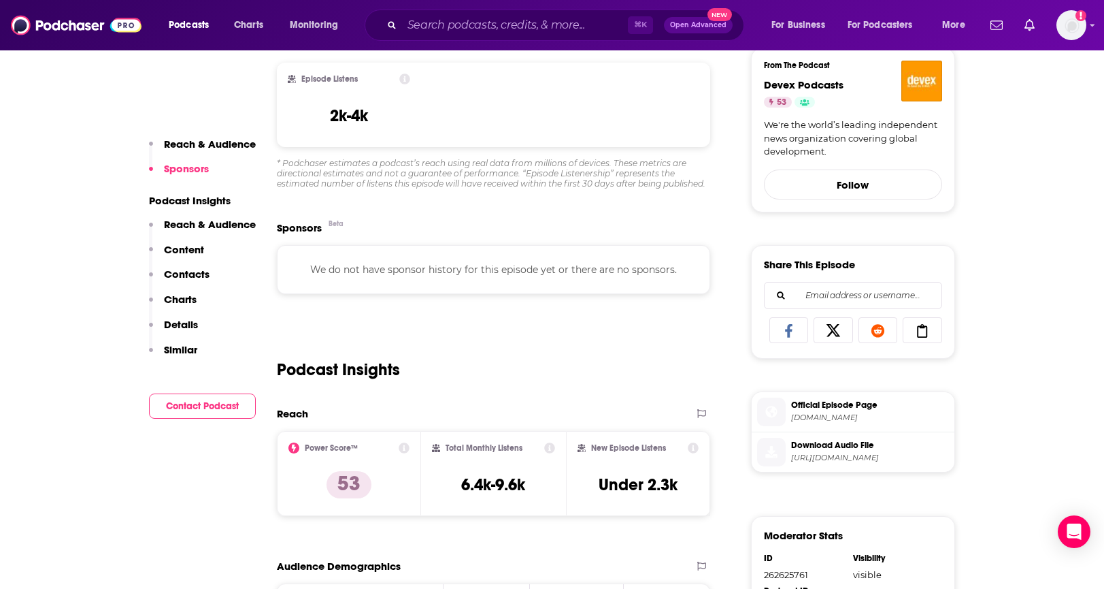
click at [197, 225] on p "Reach & Audience" at bounding box center [210, 224] width 92 height 13
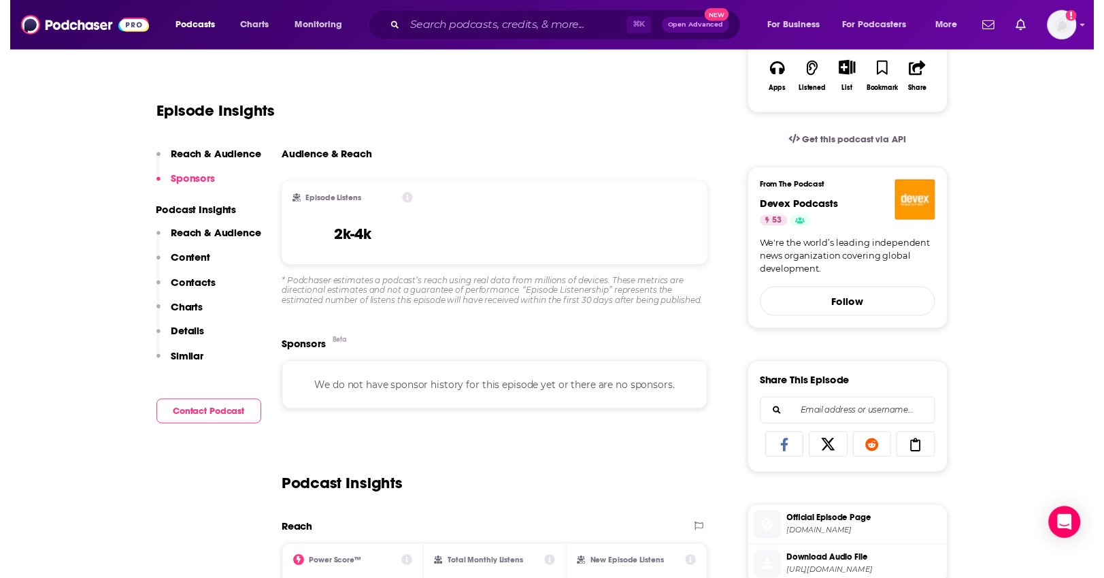
scroll to position [0, 0]
